Goal: Task Accomplishment & Management: Manage account settings

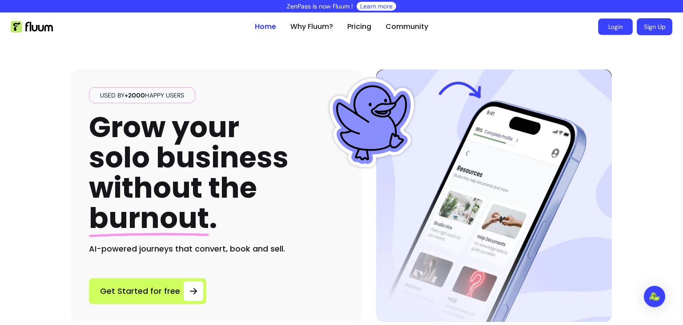
click at [607, 27] on link "Login" at bounding box center [616, 27] width 35 height 16
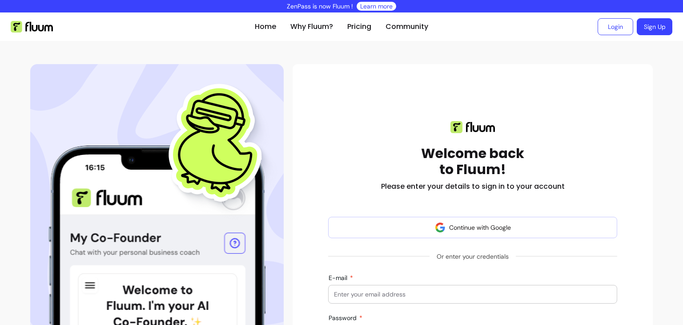
click at [412, 291] on input "E-mail" at bounding box center [473, 294] width 278 height 9
type input "dayzomovement@gmail.com"
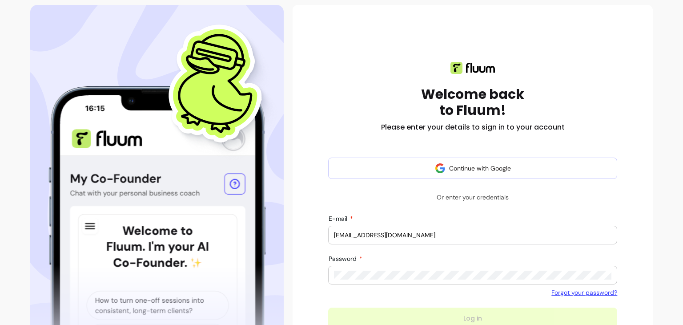
scroll to position [90, 0]
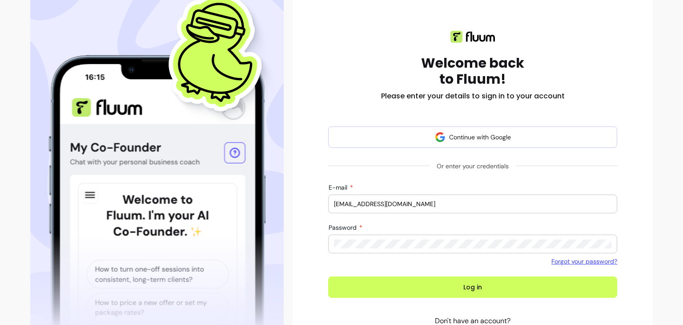
click at [328, 276] on button "Log in" at bounding box center [472, 286] width 289 height 21
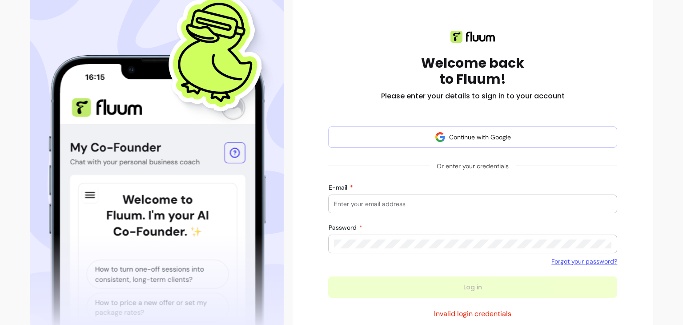
click at [639, 259] on div "Welcome back to Fluum! Please enter your details to sign in to your account Con…" at bounding box center [473, 188] width 346 height 344
click at [453, 206] on input "E-mail" at bounding box center [473, 203] width 278 height 9
type input "dayzomovement@gmail.com"
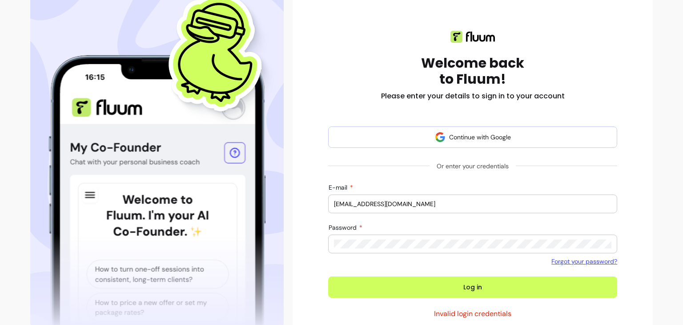
click at [328, 276] on button "Log in" at bounding box center [472, 286] width 289 height 21
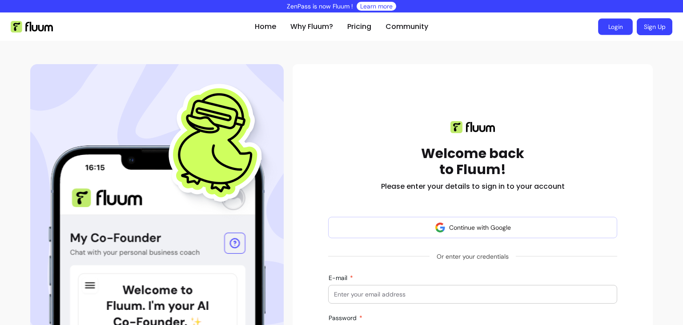
click at [610, 24] on link "Login" at bounding box center [616, 27] width 35 height 16
click at [473, 288] on div at bounding box center [473, 294] width 278 height 18
type input "[EMAIL_ADDRESS][DOMAIN_NAME]"
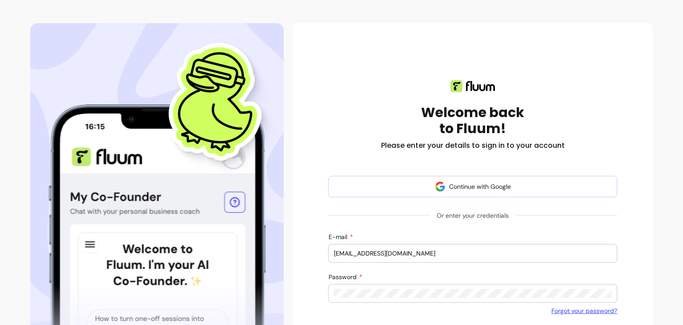
scroll to position [81, 0]
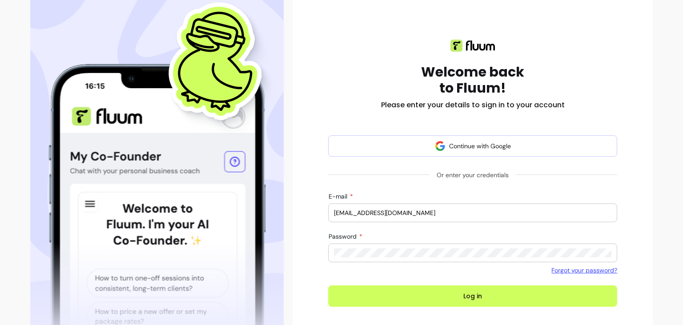
click at [328, 285] on button "Log in" at bounding box center [472, 295] width 289 height 21
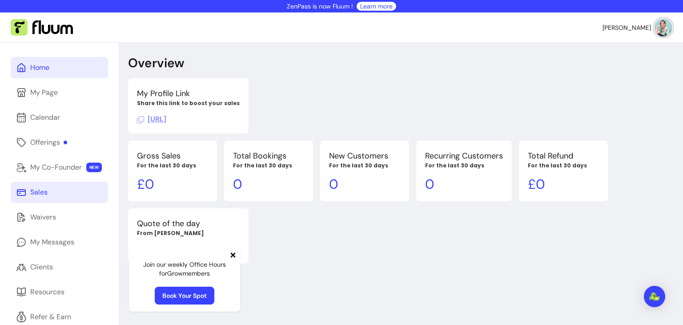
click at [30, 191] on div "Sales" at bounding box center [38, 192] width 17 height 11
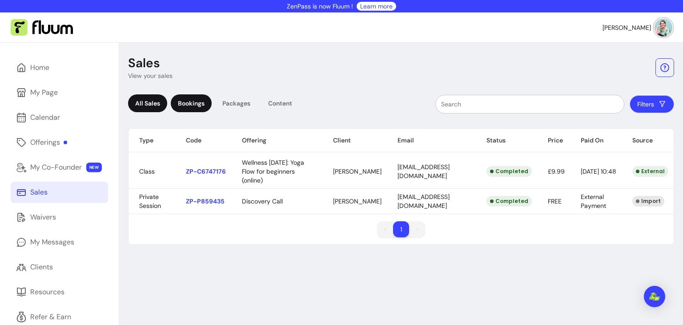
click at [195, 105] on div "Bookings" at bounding box center [191, 103] width 41 height 18
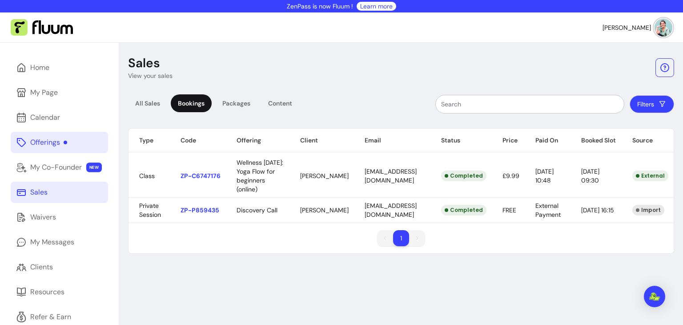
click at [47, 141] on div "Offerings" at bounding box center [48, 142] width 37 height 11
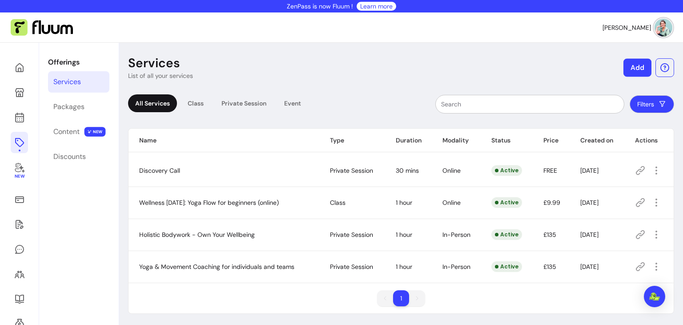
click at [627, 70] on button "Add" at bounding box center [638, 68] width 28 height 18
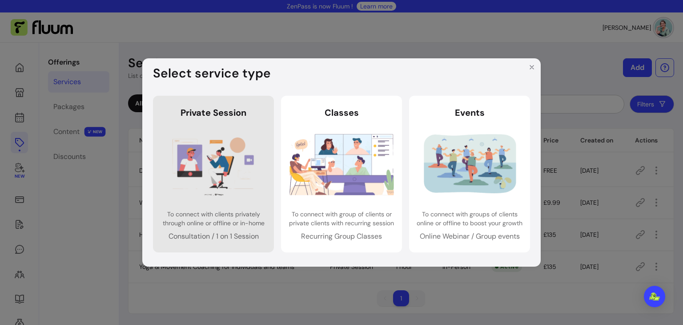
click at [222, 179] on img at bounding box center [214, 163] width 105 height 69
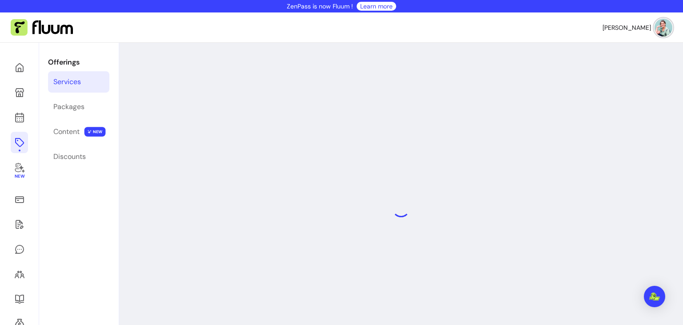
select select "***"
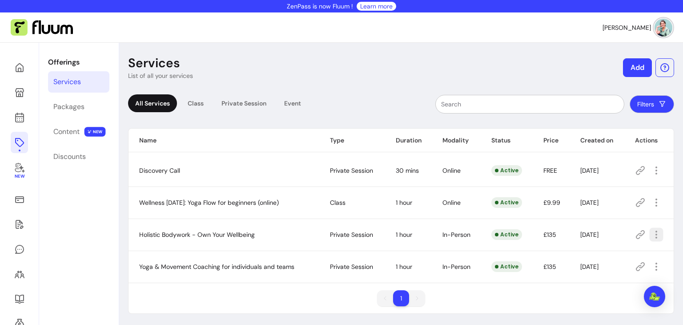
click at [653, 234] on icon "button" at bounding box center [656, 234] width 10 height 10
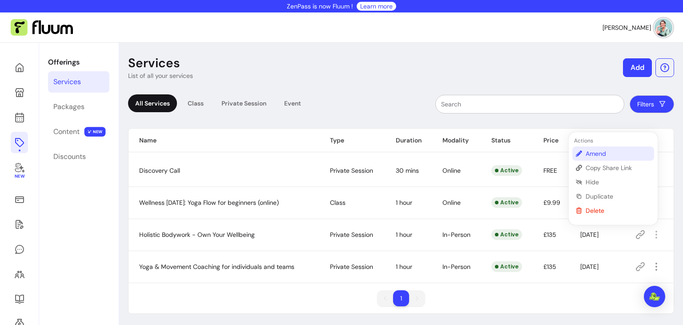
click at [599, 155] on span "Amend" at bounding box center [618, 153] width 65 height 9
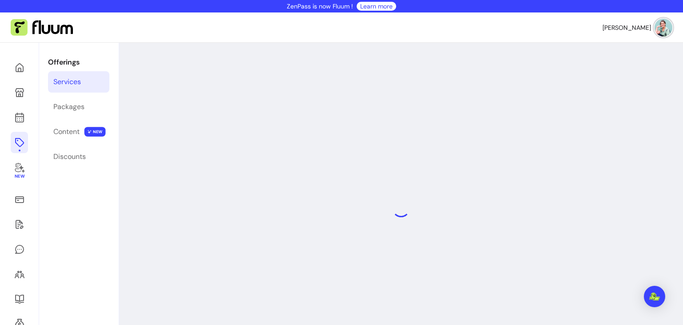
select select "**"
select select "***"
select select "**********"
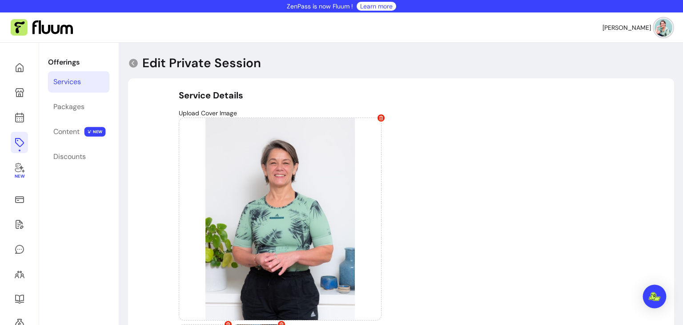
click at [655, 297] on img "Open Intercom Messenger" at bounding box center [655, 296] width 12 height 9
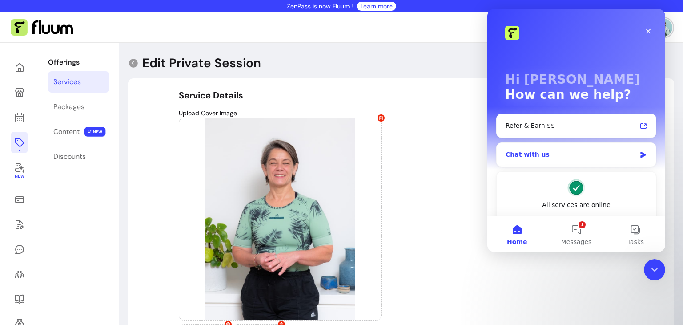
click at [640, 154] on icon "Intercom messenger" at bounding box center [644, 154] width 8 height 7
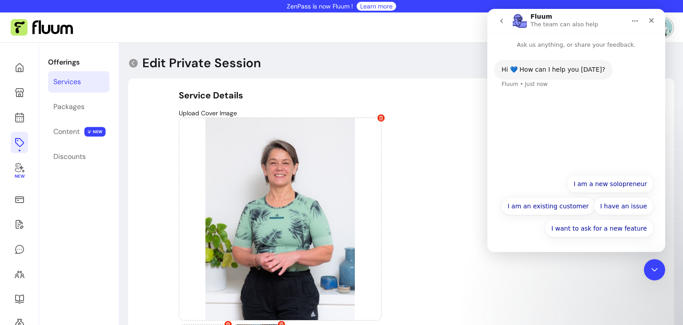
click at [535, 107] on div "Hi 💙 How can I help you [DATE]? Fluum • Just now" at bounding box center [577, 109] width 178 height 120
click at [554, 209] on button "I am an existing customer" at bounding box center [549, 206] width 95 height 18
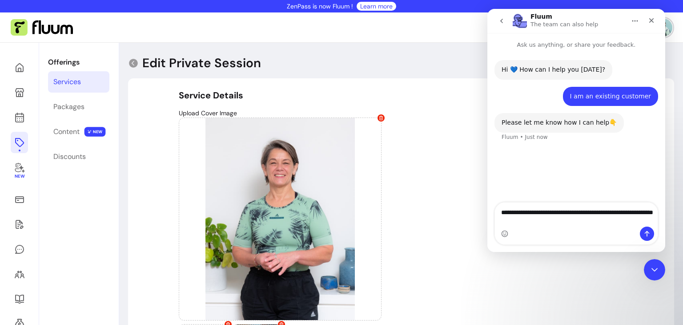
type textarea "**********"
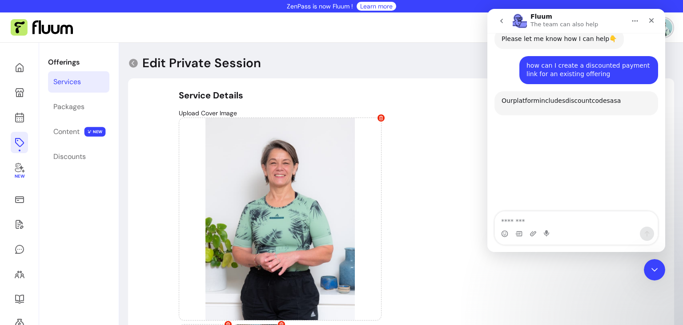
scroll to position [109, 0]
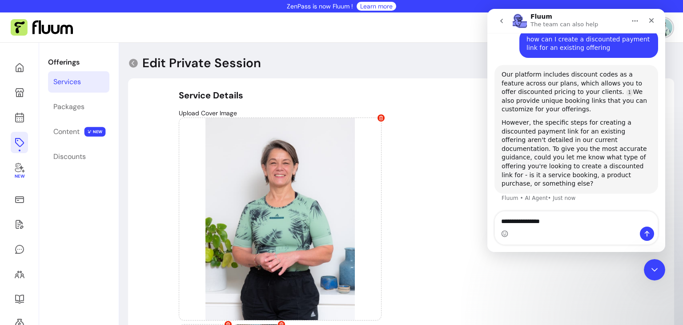
type textarea "**********"
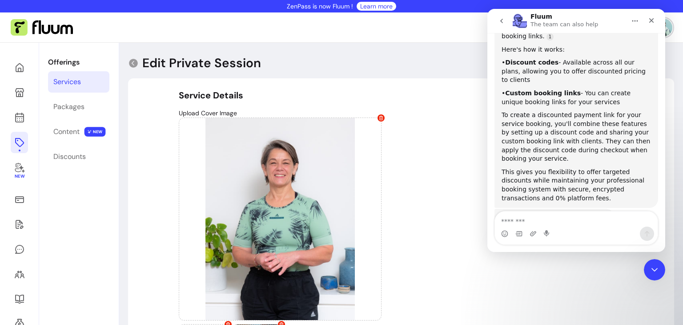
scroll to position [337, 0]
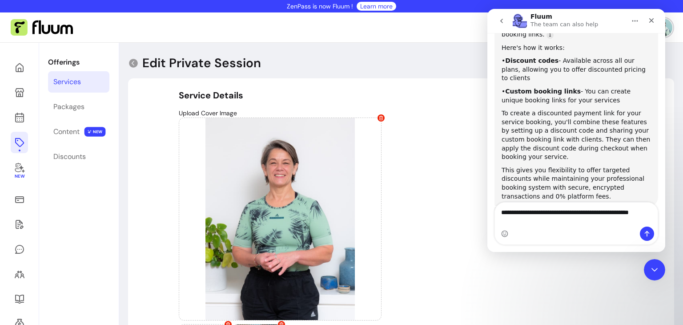
type textarea "**********"
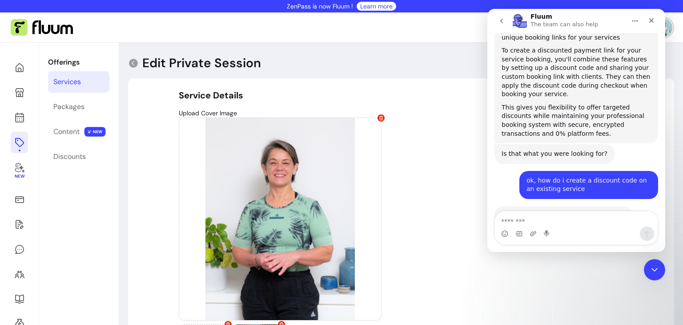
scroll to position [456, 0]
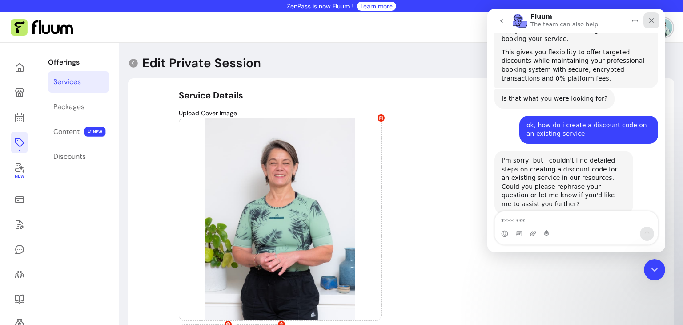
click at [651, 20] on icon "Close" at bounding box center [652, 20] width 5 height 5
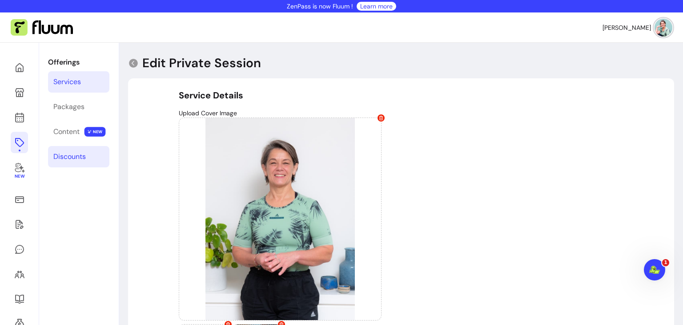
click at [61, 158] on div "Discounts" at bounding box center [69, 156] width 32 height 11
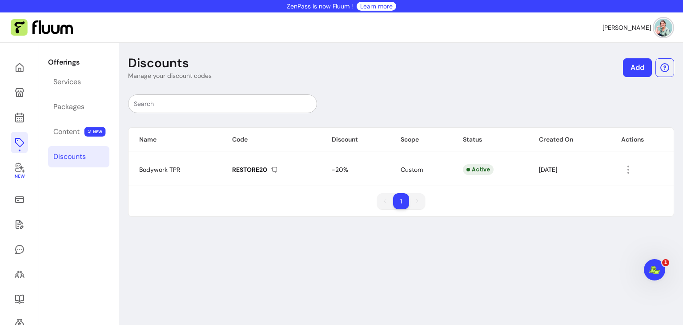
click at [239, 168] on div "RESTORE20" at bounding box center [254, 170] width 45 height 8
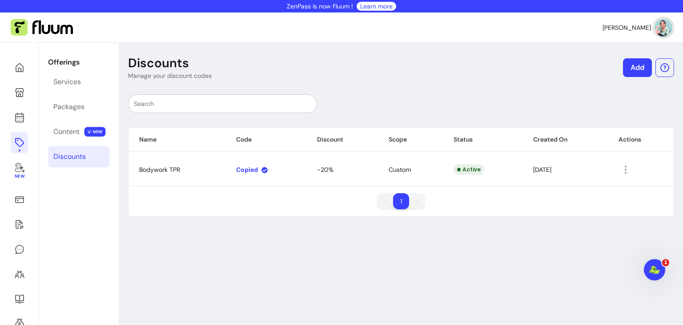
click at [239, 168] on div "Copied" at bounding box center [252, 170] width 32 height 8
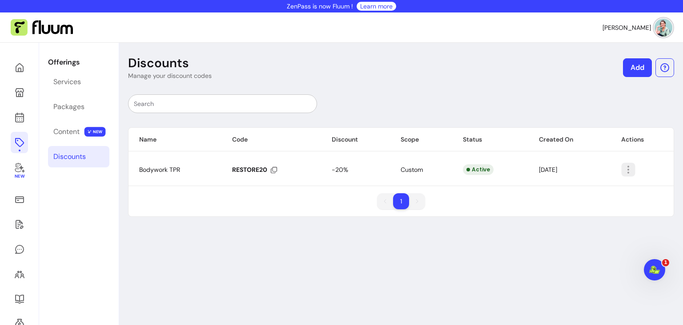
click at [623, 172] on icon "button" at bounding box center [628, 169] width 10 height 10
click at [584, 190] on span "Amend" at bounding box center [590, 189] width 65 height 9
select select "****"
click at [633, 71] on link "Add" at bounding box center [638, 68] width 28 height 18
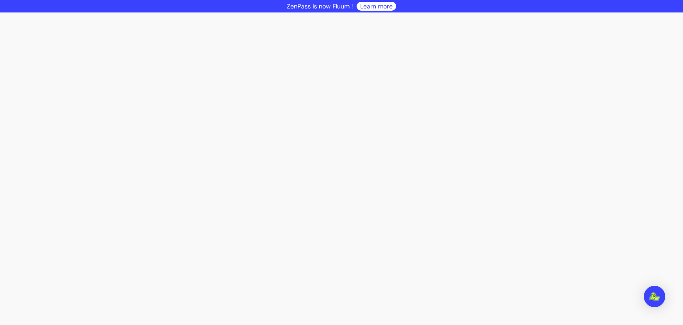
select select "****"
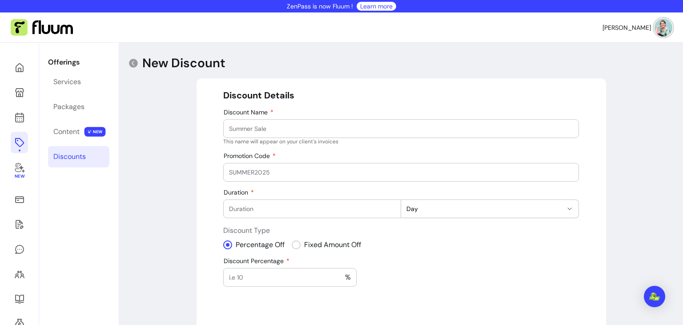
drag, startPoint x: 271, startPoint y: 127, endPoint x: 254, endPoint y: 130, distance: 18.1
click at [254, 130] on input "Discount Name" at bounding box center [401, 128] width 344 height 9
click at [251, 129] on input "Discount Name" at bounding box center [401, 128] width 344 height 9
drag, startPoint x: 262, startPoint y: 128, endPoint x: 167, endPoint y: 99, distance: 99.2
click at [167, 99] on div "**********" at bounding box center [401, 273] width 564 height 461
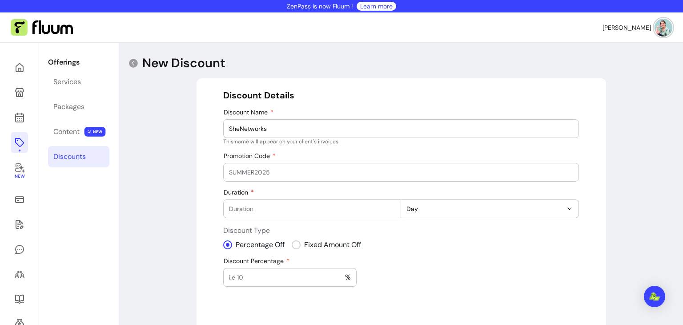
type input "SheNetworks"
click at [274, 175] on input "Promotion Code" at bounding box center [401, 172] width 344 height 9
type input "SHENETWORKS85"
type input "1"
click at [389, 206] on input "1" at bounding box center [312, 208] width 166 height 9
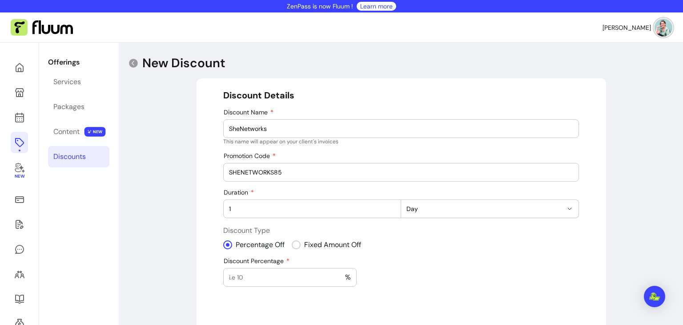
click at [566, 206] on icon "button" at bounding box center [569, 208] width 7 height 7
click at [338, 209] on input "1" at bounding box center [312, 208] width 166 height 9
type input "45"
select select "***"
click at [260, 273] on input "Amount Off" at bounding box center [256, 277] width 55 height 9
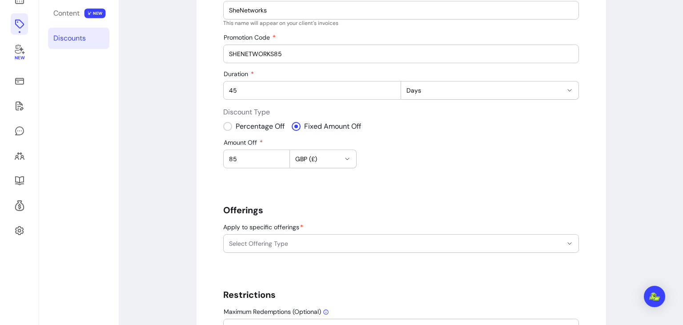
scroll to position [143, 0]
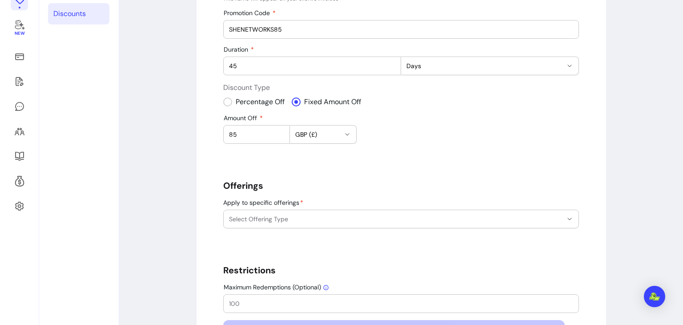
type input "85"
click at [568, 215] on icon "button" at bounding box center [569, 218] width 7 height 7
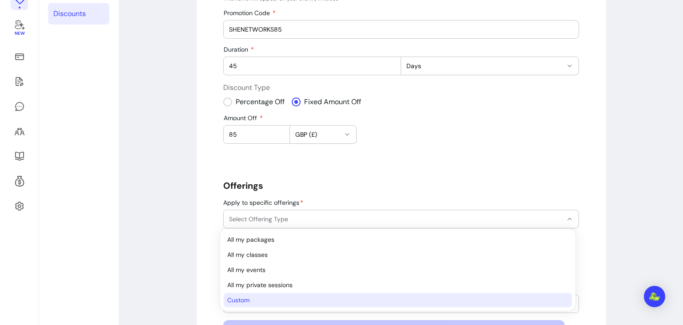
click at [425, 299] on span "Custom" at bounding box center [393, 299] width 332 height 9
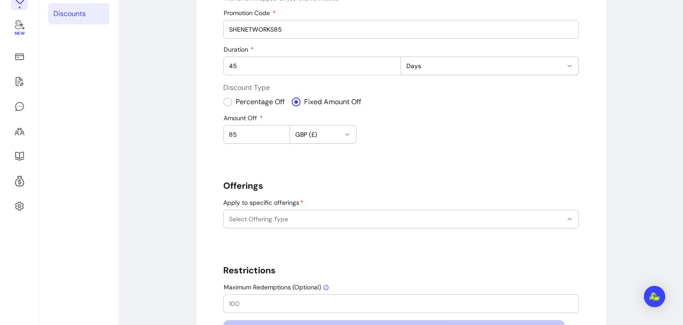
select select "******"
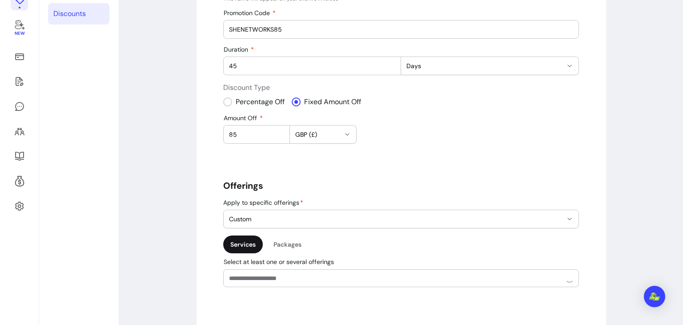
scroll to position [18, 0]
click at [568, 277] on icon "Show suggestions" at bounding box center [570, 278] width 4 height 2
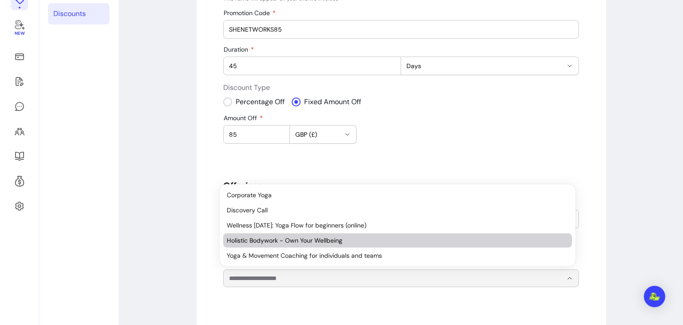
click at [507, 239] on span "Holistic Bodywork - Own Your Wellbeing" at bounding box center [393, 240] width 333 height 9
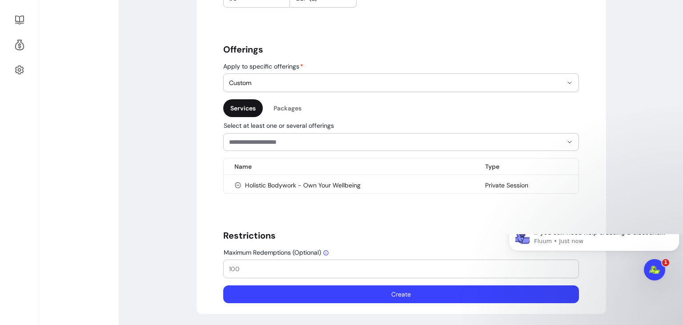
scroll to position [0, 0]
click at [653, 269] on icon "Open Intercom Messenger" at bounding box center [654, 268] width 15 height 15
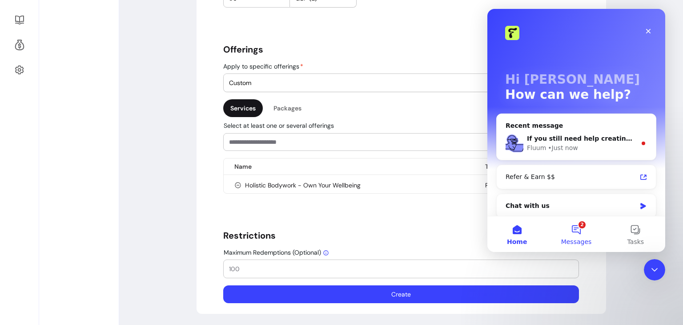
click at [573, 228] on button "2 Messages" at bounding box center [576, 234] width 59 height 36
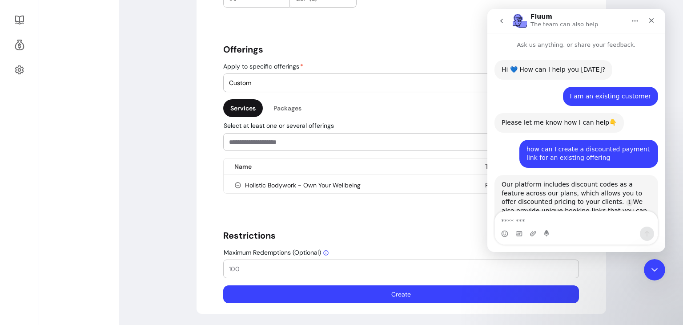
scroll to position [1, 0]
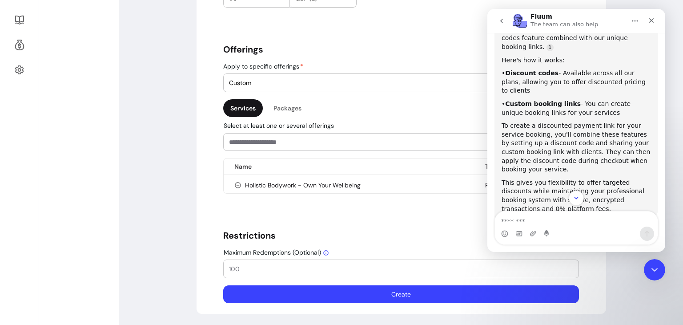
click at [536, 218] on textarea "Message…" at bounding box center [576, 218] width 163 height 15
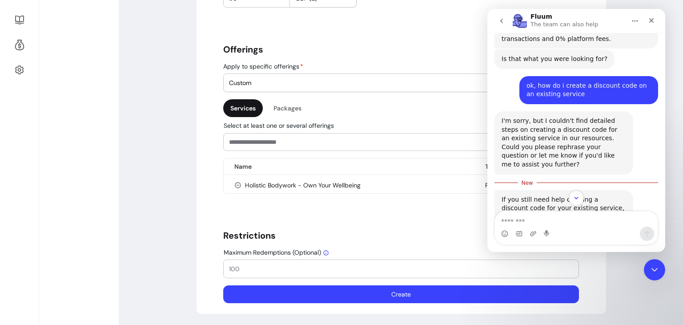
scroll to position [504, 0]
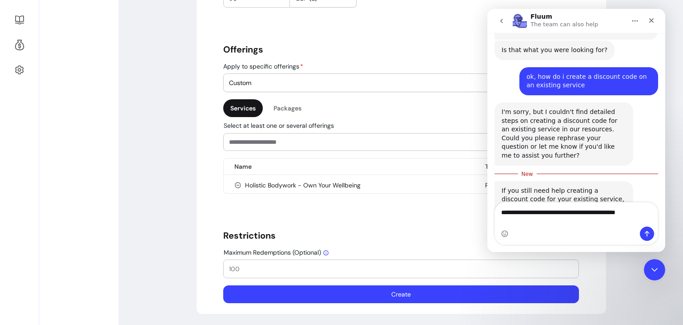
type textarea "**********"
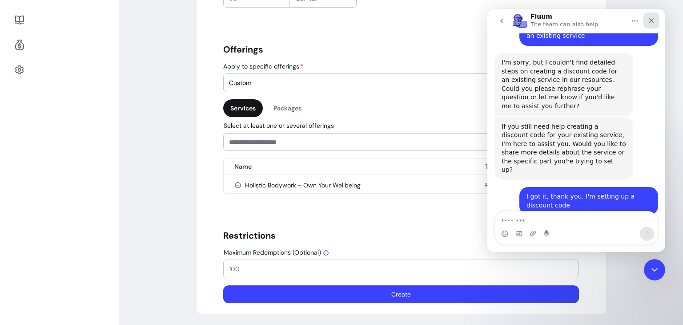
scroll to position [577, 0]
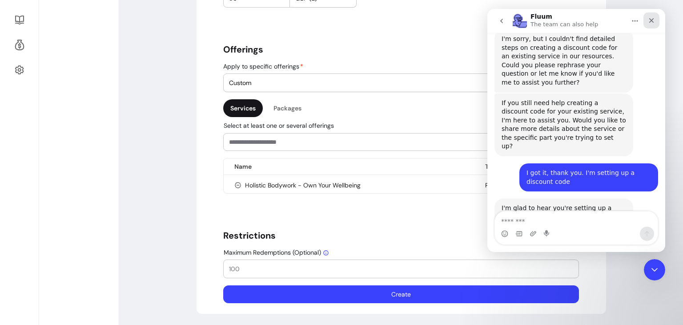
click at [650, 17] on icon "Close" at bounding box center [651, 20] width 7 height 7
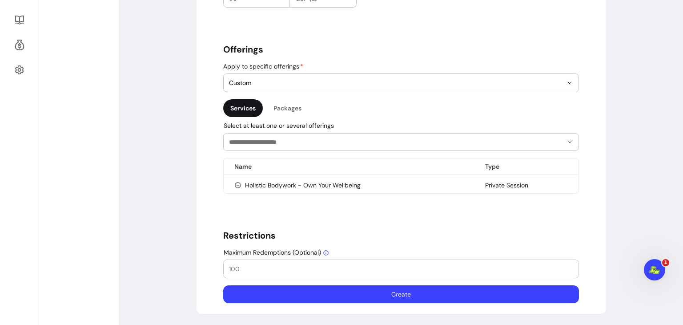
click at [392, 292] on button "Create" at bounding box center [401, 294] width 356 height 18
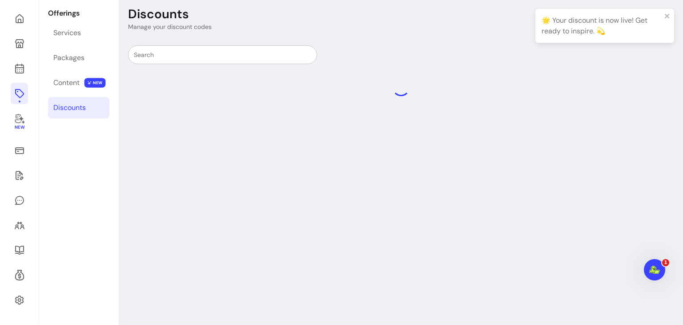
scroll to position [43, 0]
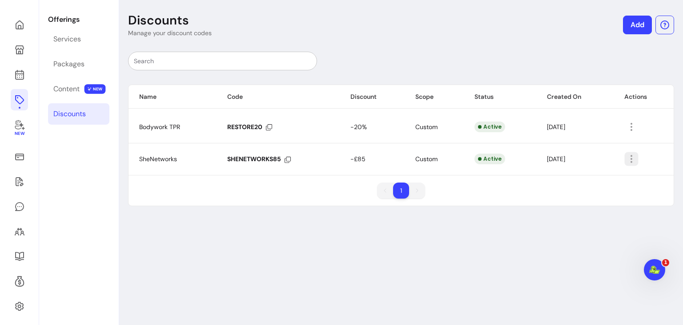
click at [629, 159] on icon "button" at bounding box center [632, 159] width 10 height 10
click at [579, 178] on span "Amend" at bounding box center [594, 178] width 65 height 9
select select "****"
select select "***"
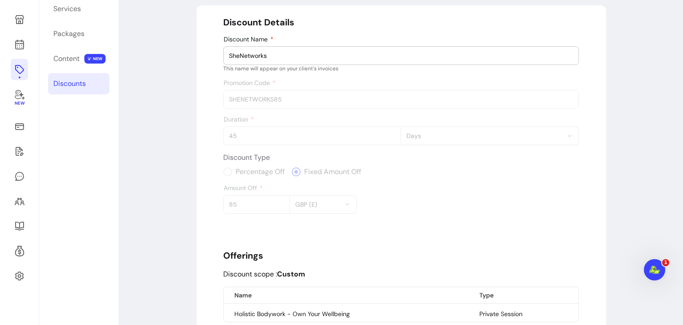
scroll to position [73, 0]
click at [323, 134] on div "Duration 45 **** ***** ****** ***** Days" at bounding box center [401, 129] width 356 height 29
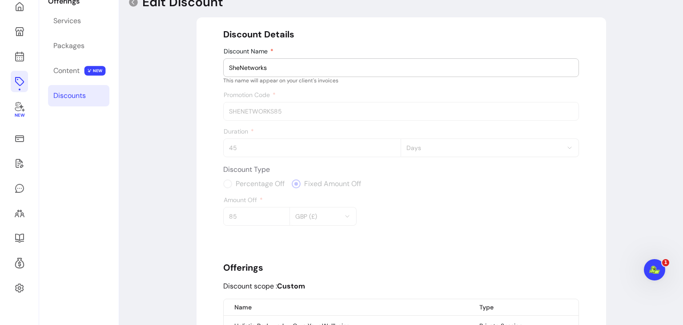
scroll to position [62, 0]
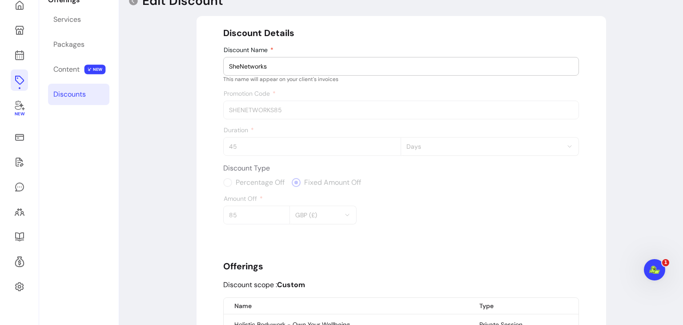
click at [334, 114] on div "Discount Details Discount Name SheNetworks This name will appear on your client…" at bounding box center [401, 235] width 356 height 416
click at [310, 219] on div "Amount Off 85 GBP (£)" at bounding box center [289, 209] width 133 height 29
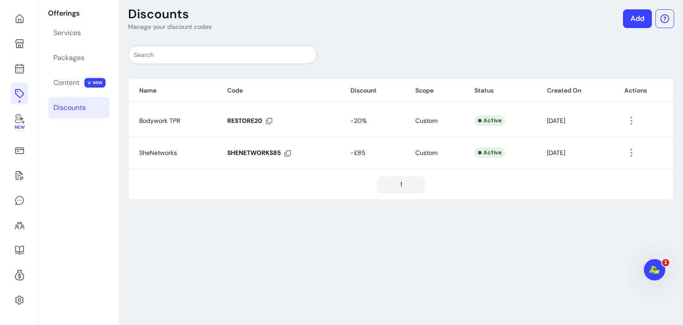
scroll to position [49, 0]
drag, startPoint x: 627, startPoint y: 152, endPoint x: 428, endPoint y: 226, distance: 212.8
click at [428, 226] on div "Discounts Manage your discount codes Add Name Code Discount Scope Status Create…" at bounding box center [401, 159] width 564 height 331
click at [629, 154] on icon "button" at bounding box center [632, 153] width 10 height 10
click at [571, 171] on span "Amend" at bounding box center [594, 172] width 65 height 9
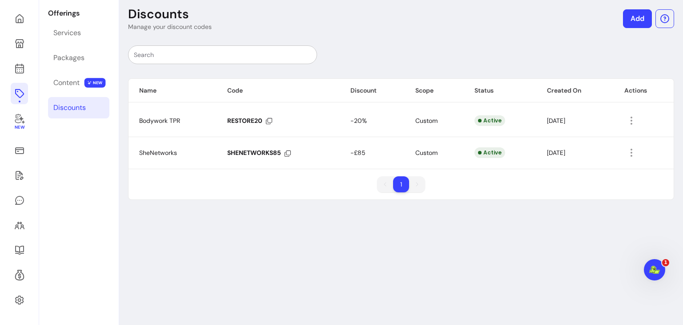
select select "****"
select select "***"
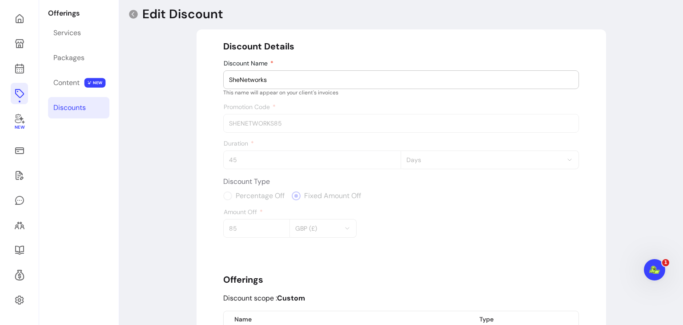
scroll to position [43, 0]
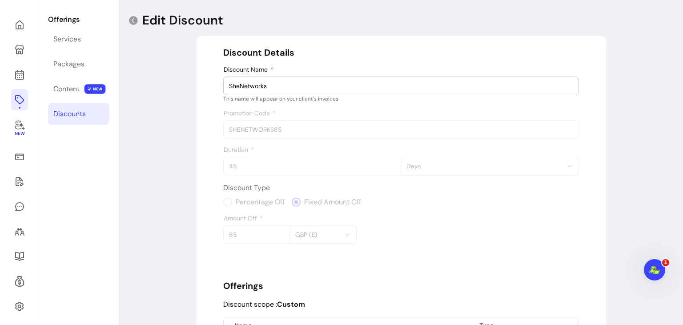
click at [344, 176] on div "Discount Details Discount Name SheNetworks This name will appear on your client…" at bounding box center [401, 254] width 356 height 416
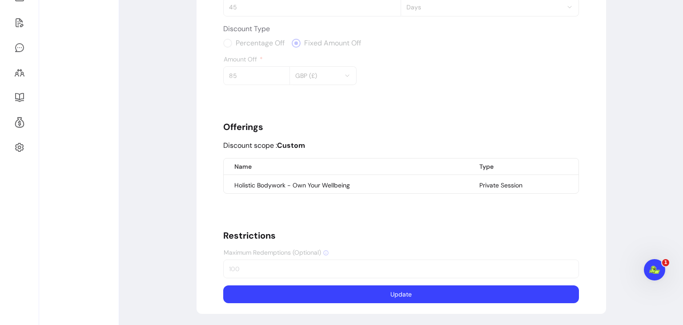
scroll to position [0, 0]
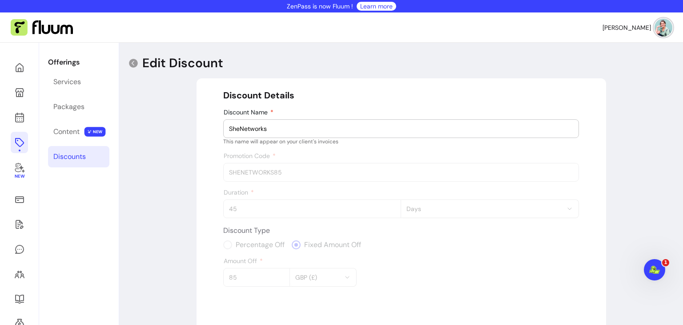
click at [404, 127] on input "SheNetworks" at bounding box center [401, 128] width 344 height 9
type input "SheNetworks"
click at [288, 172] on div "Discount Details Discount Name SheNetworks This name will appear on your client…" at bounding box center [401, 297] width 356 height 416
click at [262, 167] on div "Discount Details Discount Name SheNetworks This name will appear on your client…" at bounding box center [401, 297] width 356 height 416
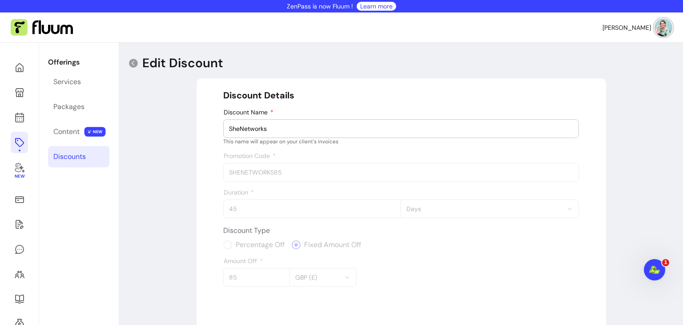
click at [262, 167] on div "Discount Details Discount Name SheNetworks This name will appear on your client…" at bounding box center [401, 297] width 356 height 416
click at [251, 212] on div "Duration 45 **** ***** ****** ***** Days" at bounding box center [401, 203] width 356 height 29
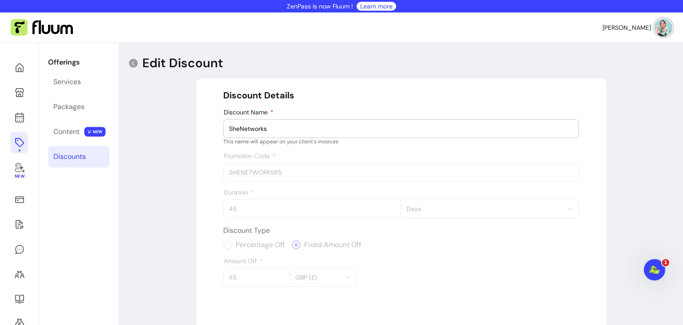
click at [251, 212] on div "Duration 45 **** ***** ****** ***** Days" at bounding box center [401, 203] width 356 height 29
click at [654, 268] on icon "Open Intercom Messenger" at bounding box center [654, 268] width 6 height 7
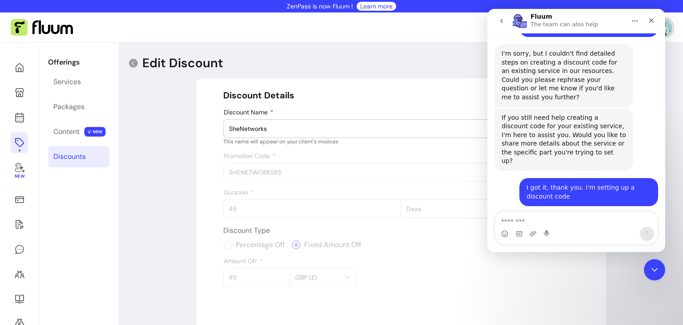
scroll to position [577, 0]
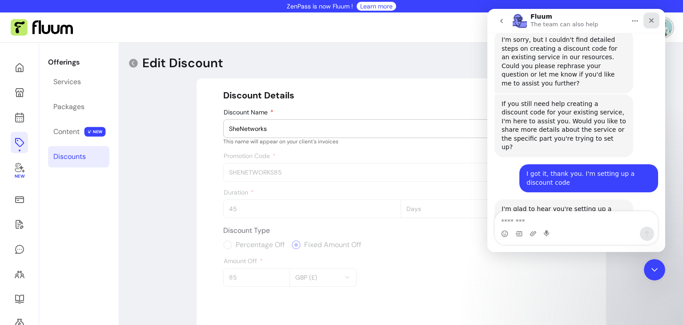
click at [654, 24] on icon "Close" at bounding box center [651, 20] width 7 height 7
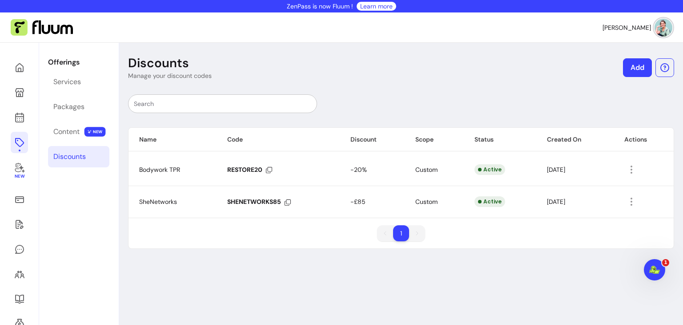
drag, startPoint x: 627, startPoint y: 202, endPoint x: 406, endPoint y: 286, distance: 236.0
click at [406, 286] on div "Discounts Manage your discount codes Add Name Code Discount Scope Status Create…" at bounding box center [401, 208] width 564 height 331
click at [627, 203] on icon "button" at bounding box center [632, 202] width 10 height 10
click at [576, 240] on span "Delete" at bounding box center [594, 236] width 65 height 9
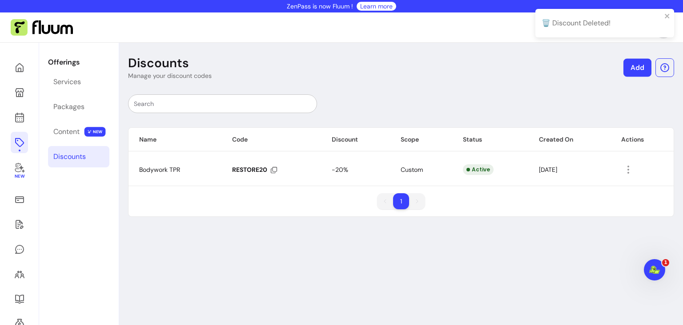
click at [630, 70] on link "Add" at bounding box center [638, 68] width 28 height 18
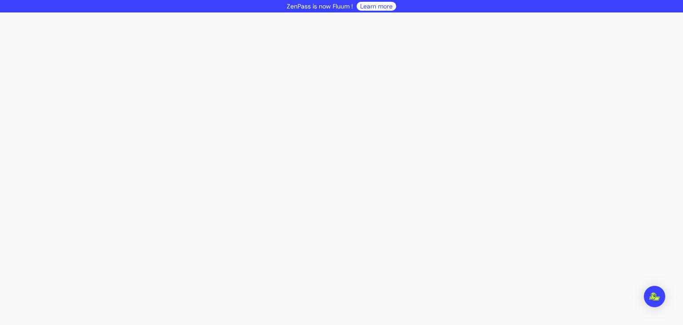
select select "****"
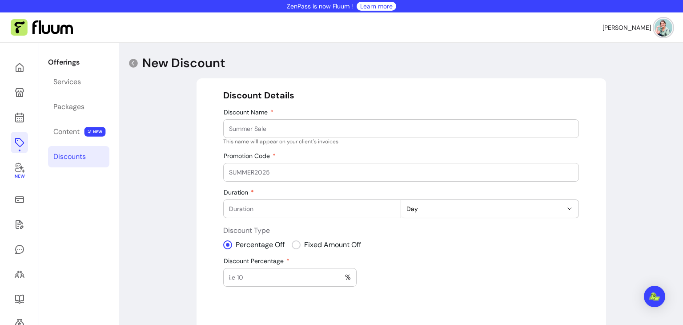
click at [305, 131] on input "Discount Name" at bounding box center [401, 128] width 344 height 9
drag, startPoint x: 305, startPoint y: 131, endPoint x: 169, endPoint y: 125, distance: 135.8
click at [169, 125] on div "**********" at bounding box center [401, 273] width 564 height 461
type input "SheNetworks"
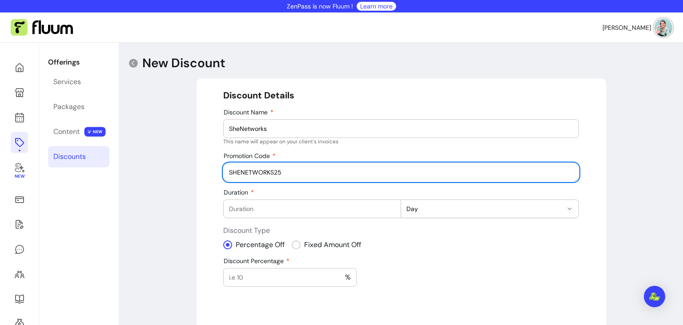
type input "SHENETWORKS25"
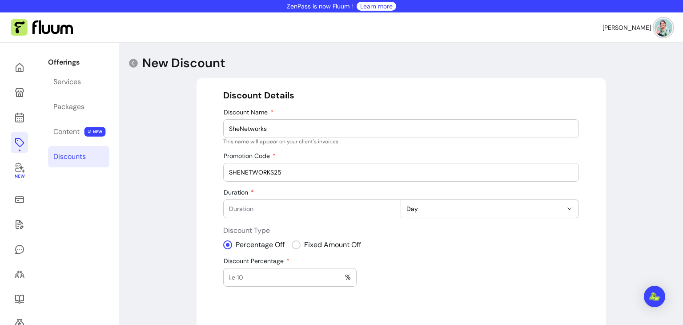
click at [304, 208] on input "Duration" at bounding box center [312, 208] width 166 height 9
type input "45"
select select "***"
click at [266, 279] on input "Amount Off" at bounding box center [256, 277] width 55 height 9
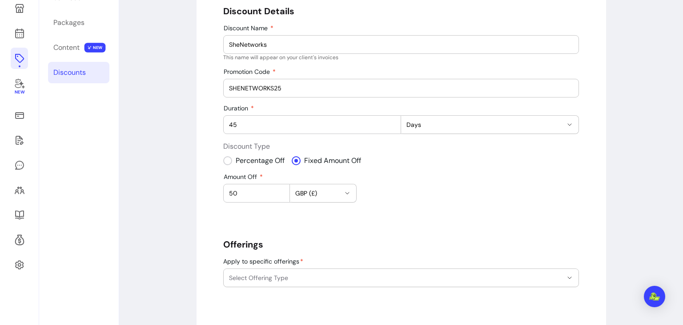
scroll to position [92, 0]
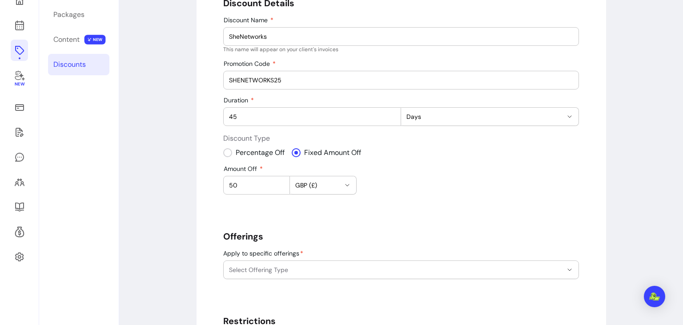
type input "50"
click at [568, 267] on icon "button" at bounding box center [569, 269] width 7 height 7
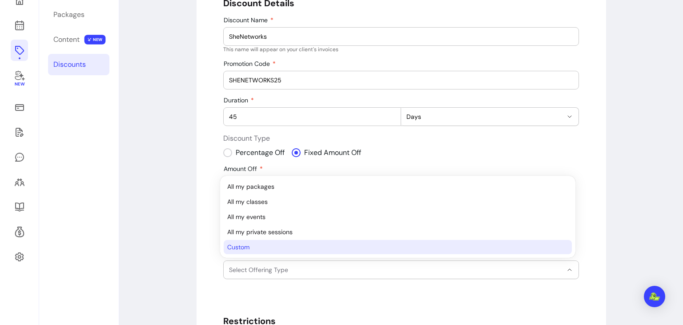
click at [446, 250] on span "Custom" at bounding box center [393, 247] width 332 height 9
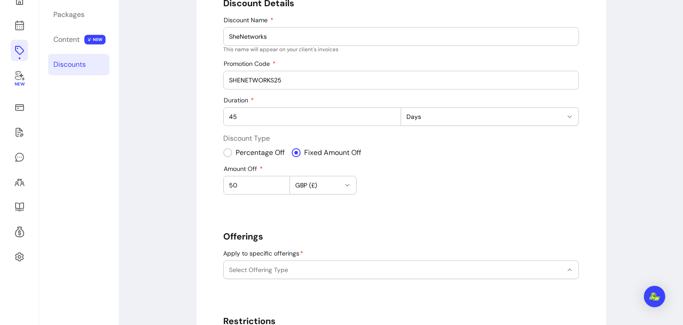
select select "******"
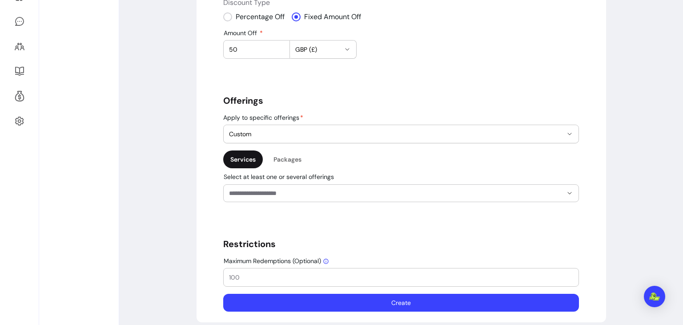
scroll to position [231, 0]
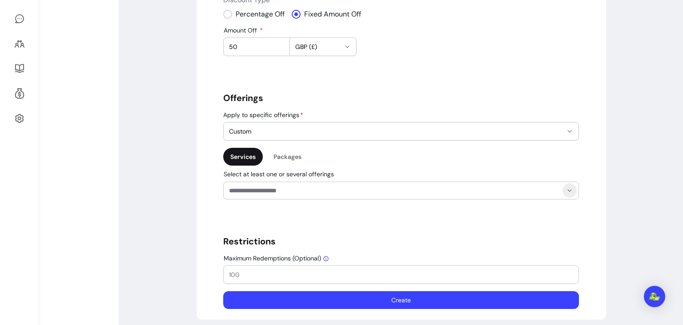
click at [568, 189] on icon "Show suggestions" at bounding box center [569, 190] width 7 height 7
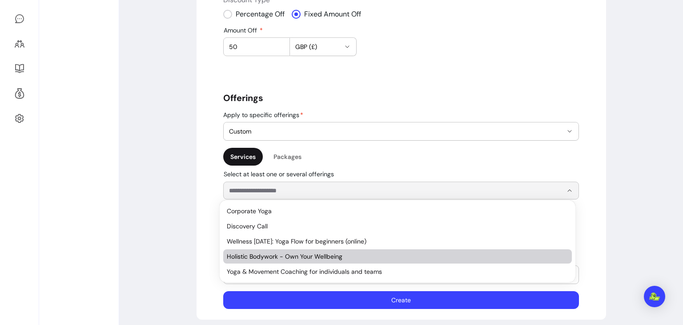
click at [432, 260] on span "Holistic Bodywork - Own Your Wellbeing" at bounding box center [393, 256] width 333 height 9
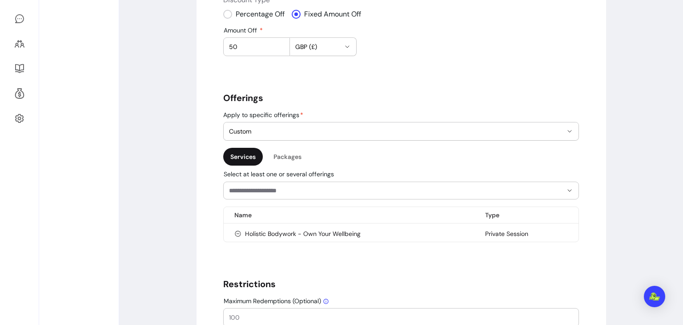
scroll to position [279, 0]
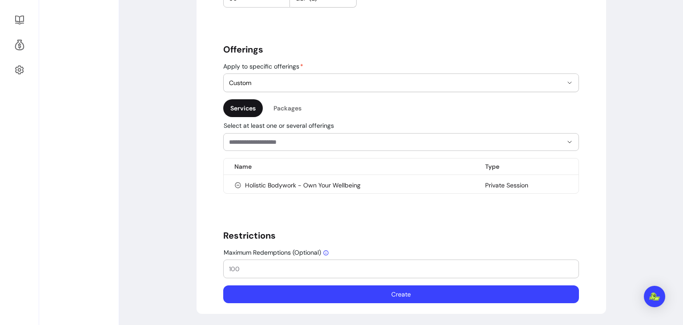
click at [402, 292] on button "Create" at bounding box center [401, 294] width 356 height 18
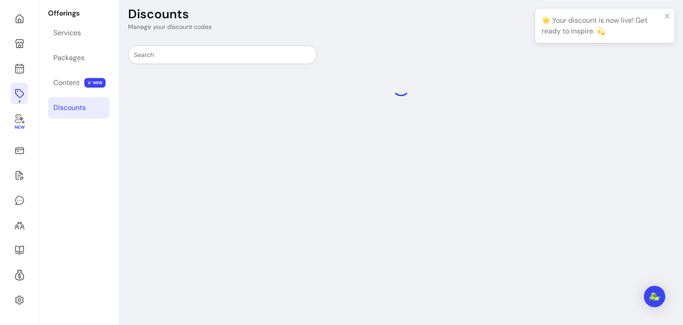
scroll to position [43, 0]
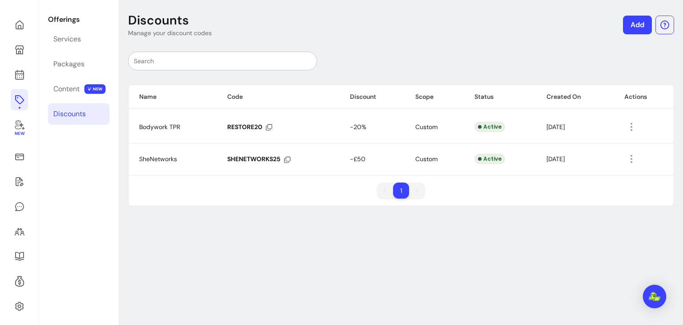
click at [656, 303] on div "Open Intercom Messenger" at bounding box center [655, 297] width 24 height 24
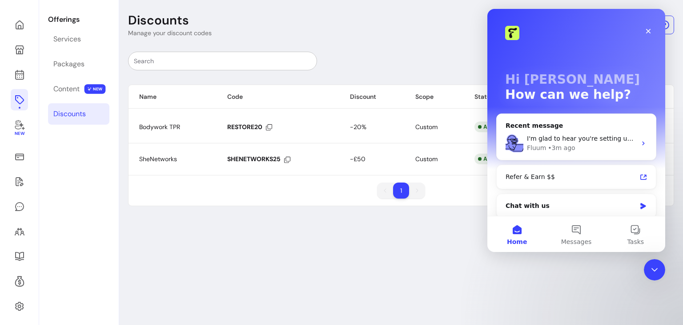
scroll to position [0, 0]
click at [577, 228] on button "1 Messages" at bounding box center [576, 234] width 59 height 36
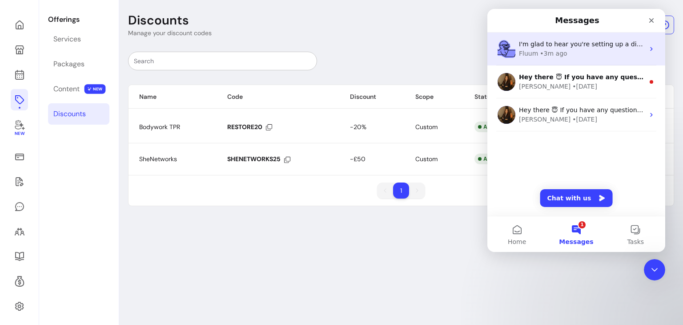
click at [595, 54] on div "Fluum • 3m ago" at bounding box center [581, 53] width 125 height 9
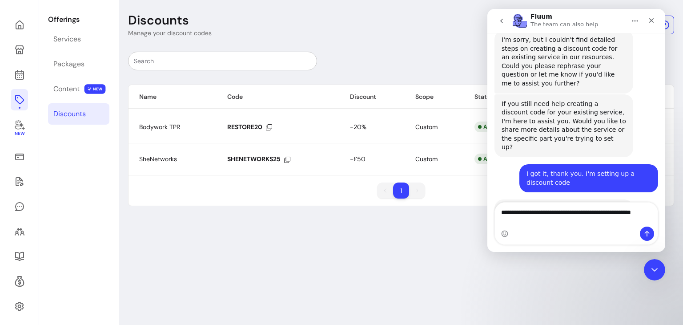
scroll to position [586, 0]
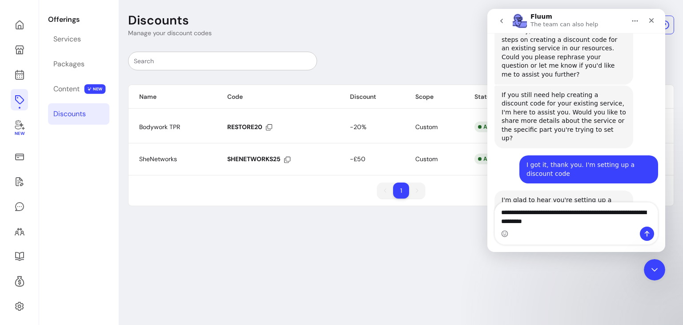
type textarea "**********"
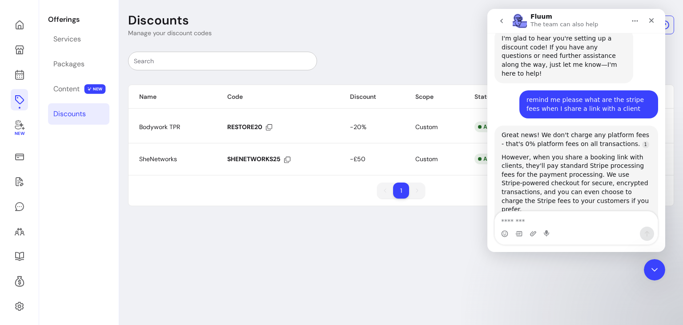
scroll to position [755, 0]
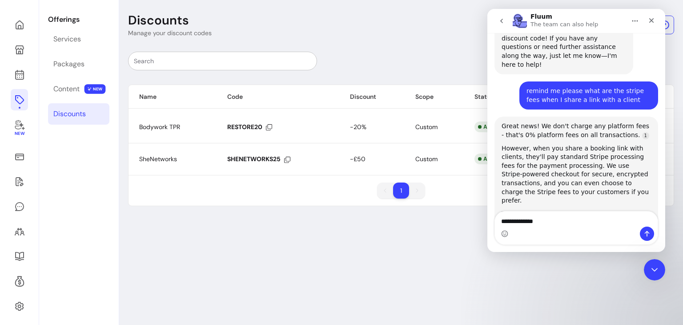
type textarea "**********"
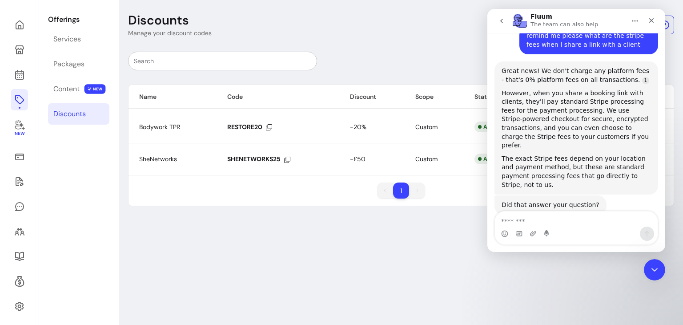
scroll to position [825, 0]
